Goal: Task Accomplishment & Management: Use online tool/utility

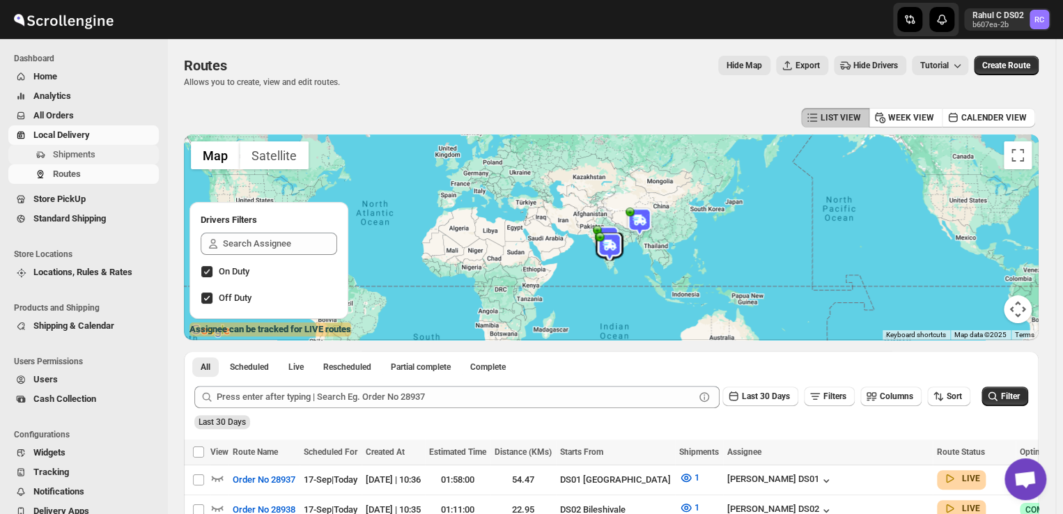
click at [86, 158] on span "Shipments" at bounding box center [74, 154] width 43 height 10
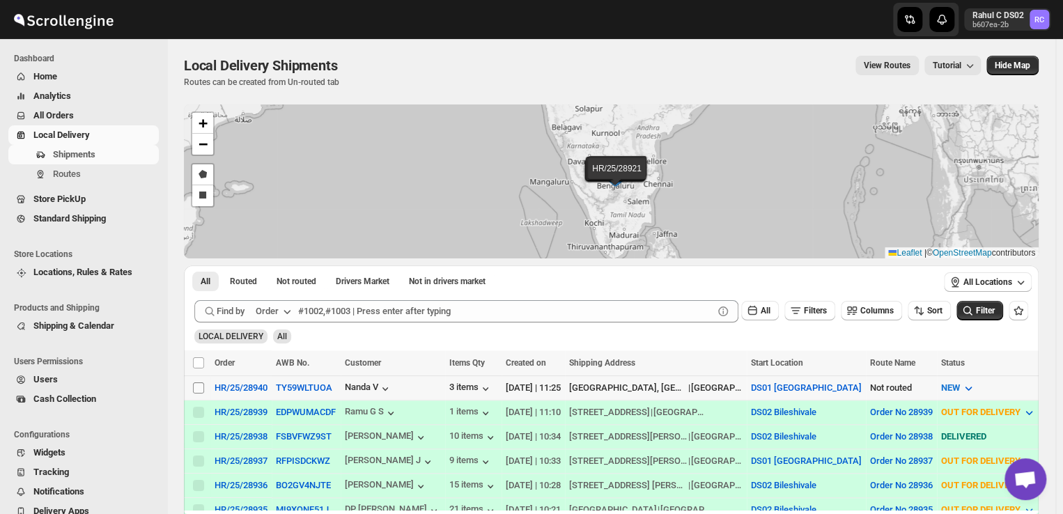
click at [199, 387] on input "Select shipment" at bounding box center [198, 388] width 11 height 11
checkbox input "true"
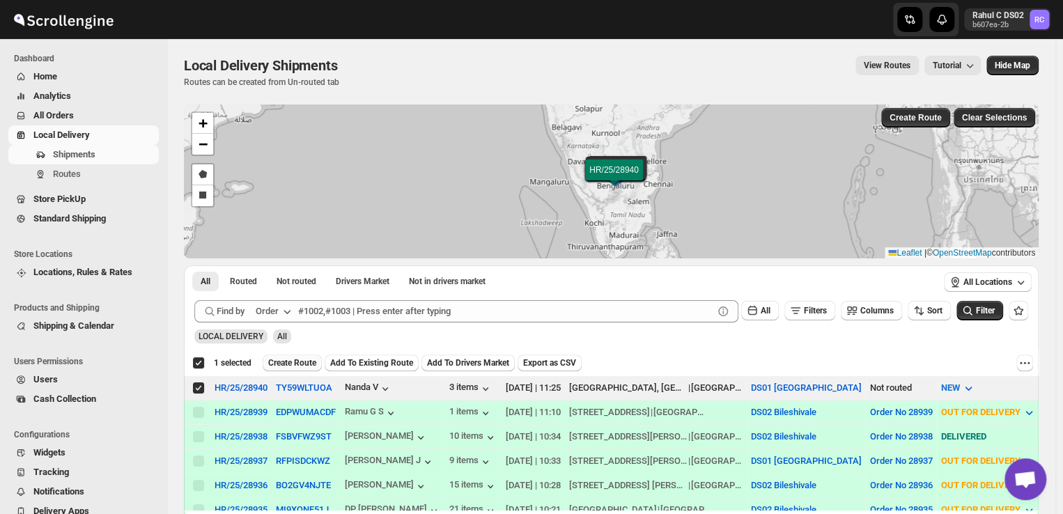
click at [292, 362] on span "Create Route" at bounding box center [292, 362] width 48 height 11
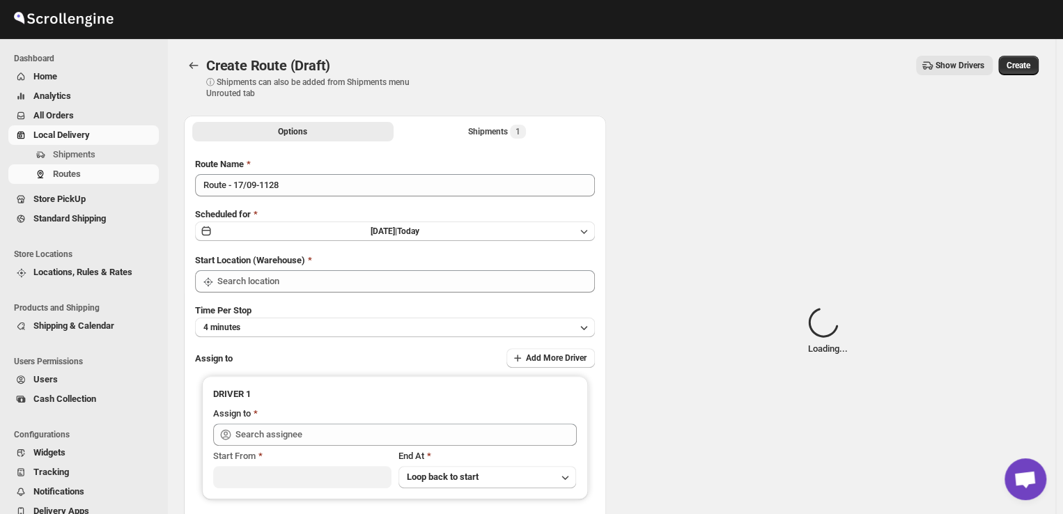
type input "DS01 [GEOGRAPHIC_DATA]"
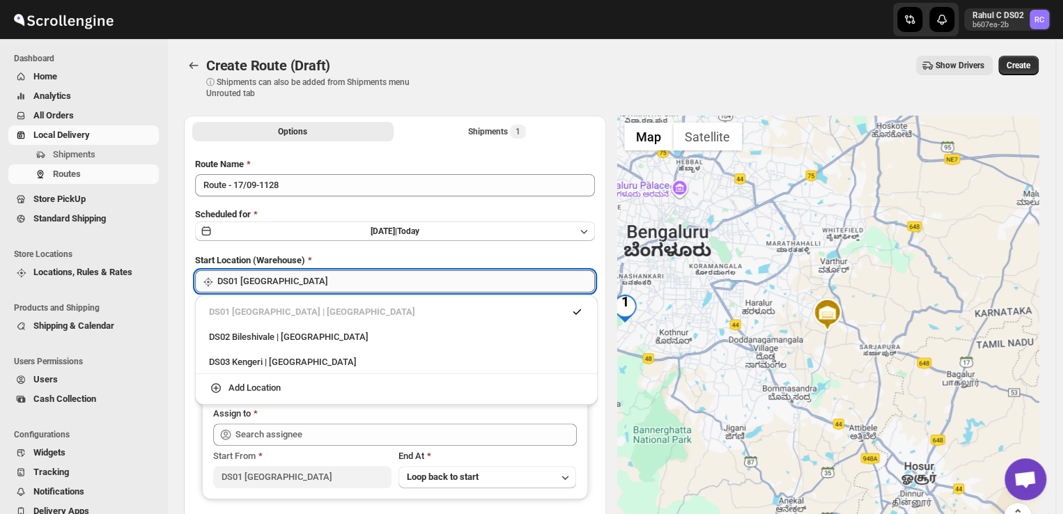
click at [282, 287] on input "DS01 [GEOGRAPHIC_DATA]" at bounding box center [406, 281] width 378 height 22
click at [240, 364] on div "DS03 Kengeri | [GEOGRAPHIC_DATA]" at bounding box center [396, 362] width 375 height 14
type input "DS03 Kengeri"
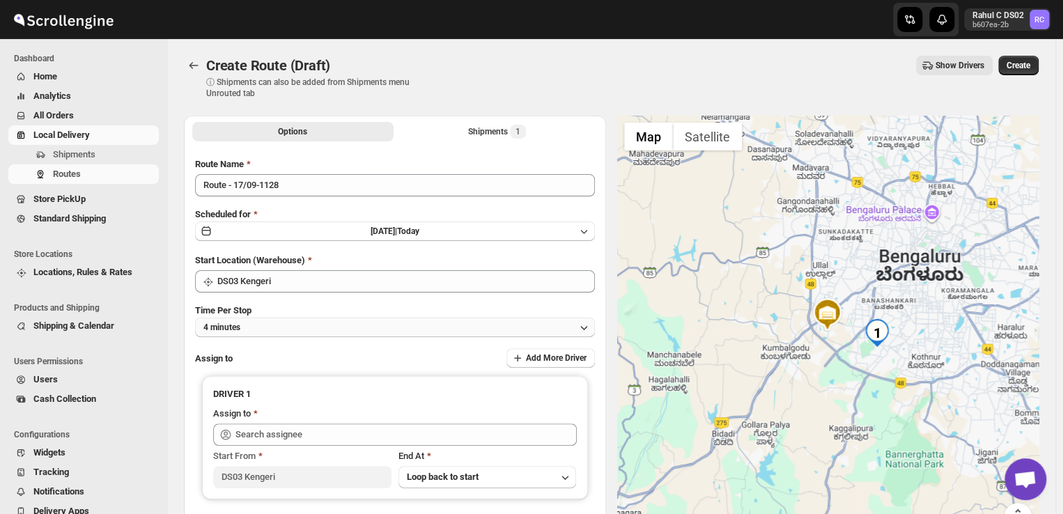
click at [291, 334] on button "4 minutes" at bounding box center [395, 328] width 400 height 20
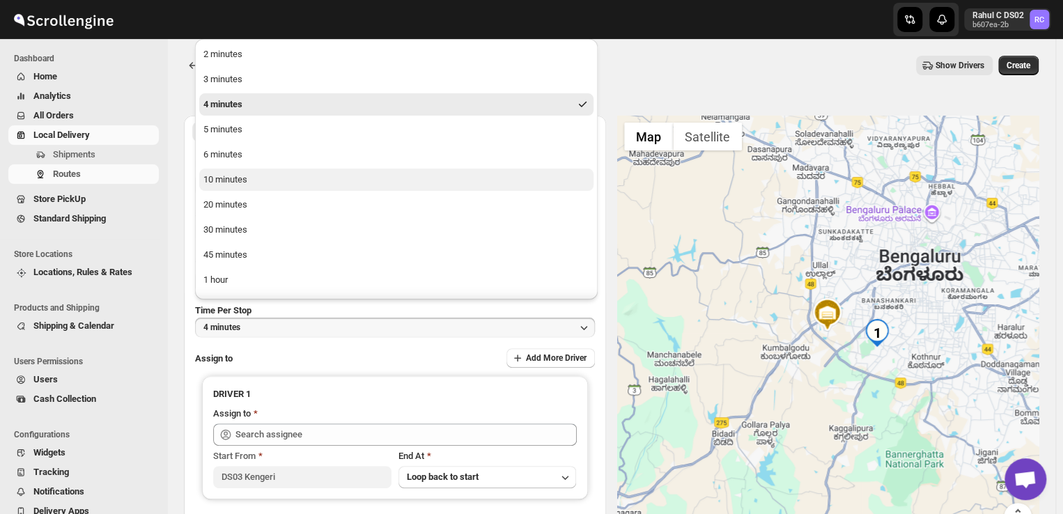
click at [232, 182] on div "10 minutes" at bounding box center [225, 180] width 44 height 14
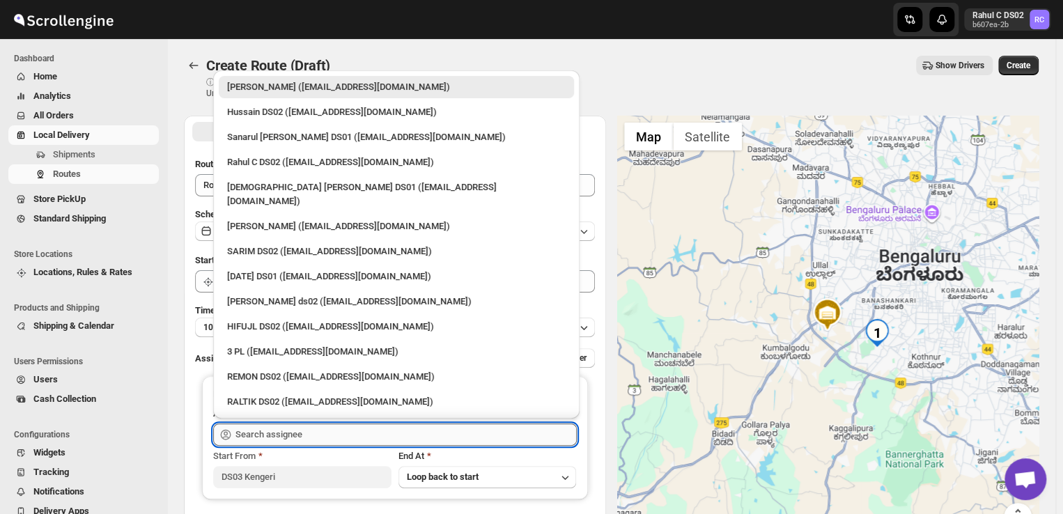
click at [348, 438] on input "text" at bounding box center [406, 435] width 341 height 22
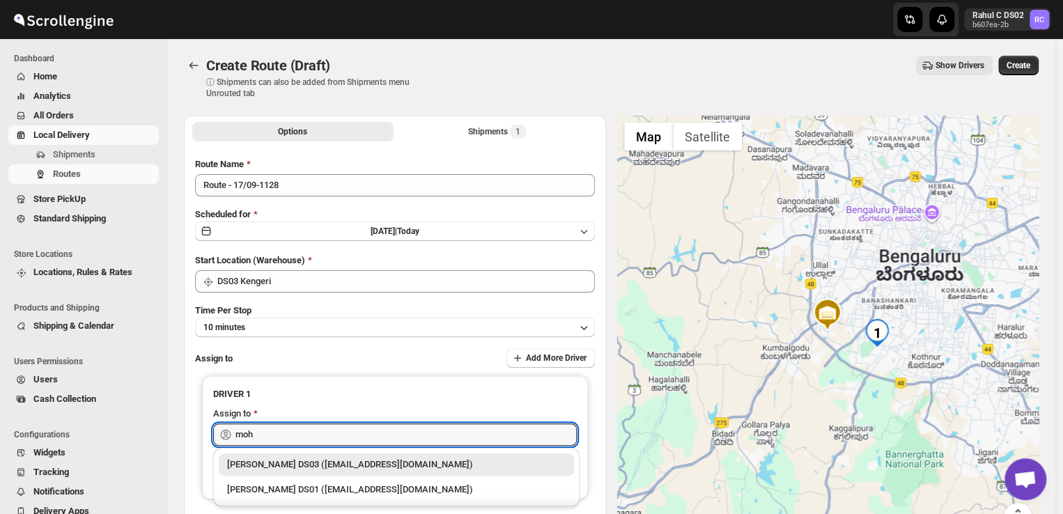
click at [309, 460] on div "[PERSON_NAME] DS03 ([EMAIL_ADDRESS][DOMAIN_NAME])" at bounding box center [396, 465] width 339 height 14
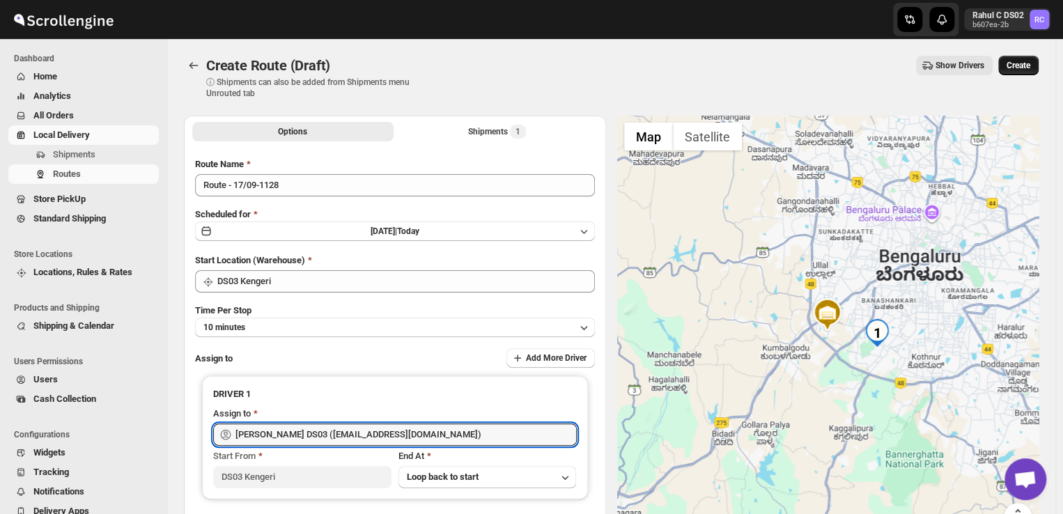
type input "[PERSON_NAME] DS03 ([EMAIL_ADDRESS][DOMAIN_NAME])"
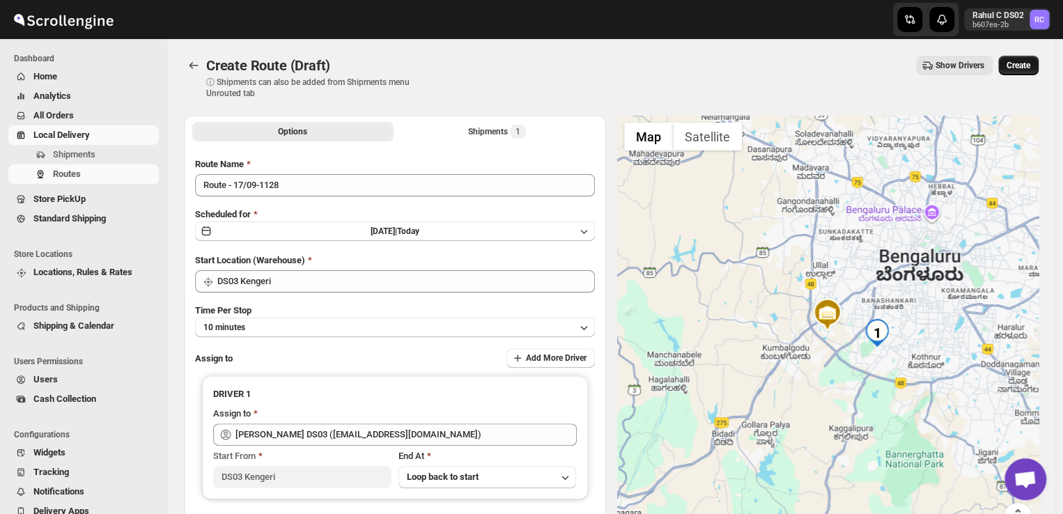
click at [1016, 70] on span "Create" at bounding box center [1019, 65] width 24 height 11
